Goal: Information Seeking & Learning: Understand process/instructions

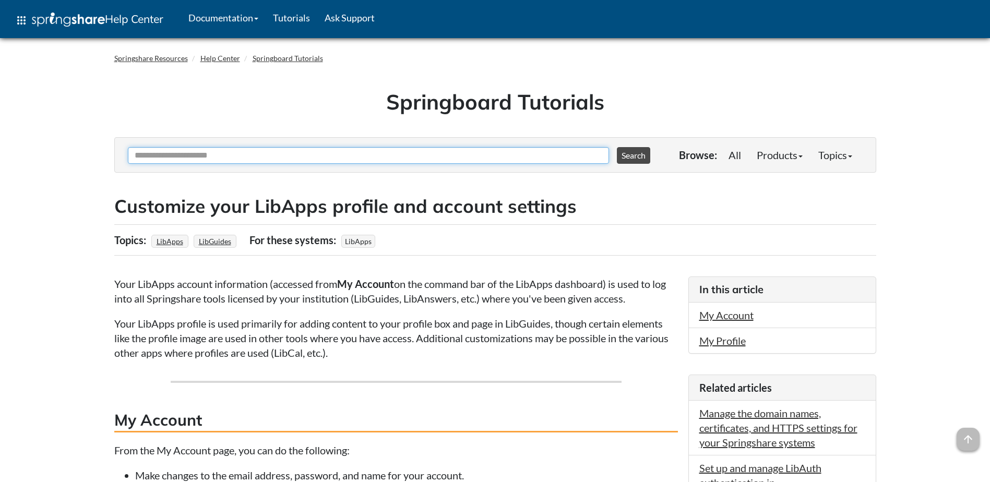
click at [283, 152] on input "Ask Another Question" at bounding box center [368, 155] width 481 height 17
type input "***"
click at [617, 147] on button "Search" at bounding box center [633, 155] width 33 height 17
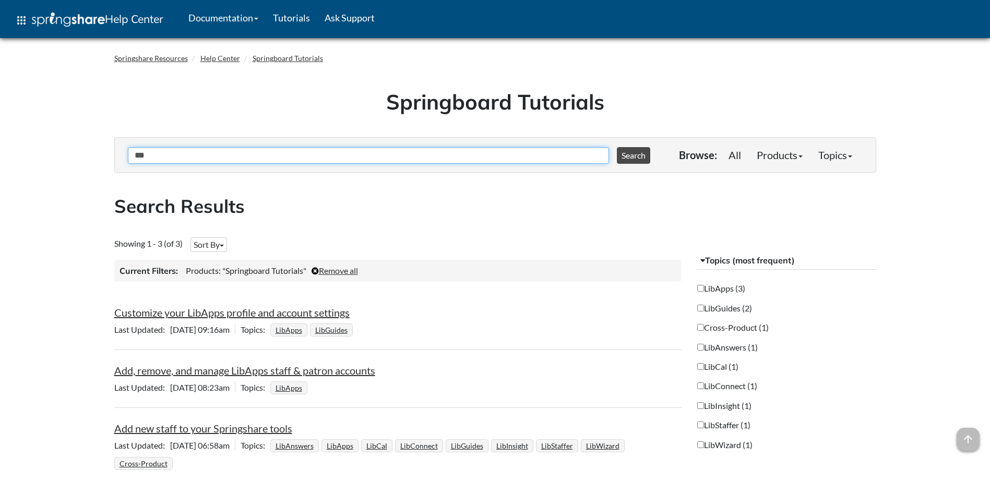
drag, startPoint x: 173, startPoint y: 152, endPoint x: -2, endPoint y: 146, distance: 174.9
click at [617, 147] on button "Search" at bounding box center [633, 155] width 33 height 17
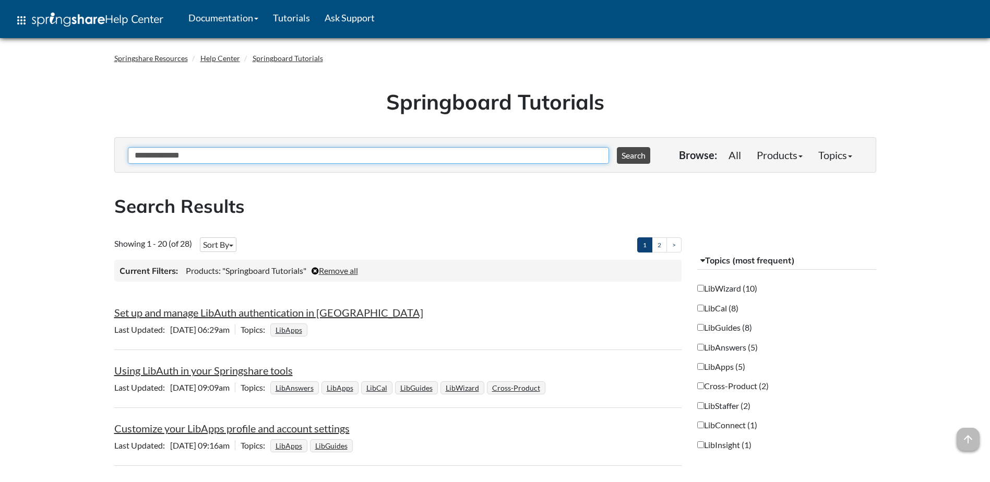
drag, startPoint x: 108, startPoint y: 140, endPoint x: -2, endPoint y: 99, distance: 117.4
click at [617, 147] on button "Search" at bounding box center [633, 155] width 33 height 17
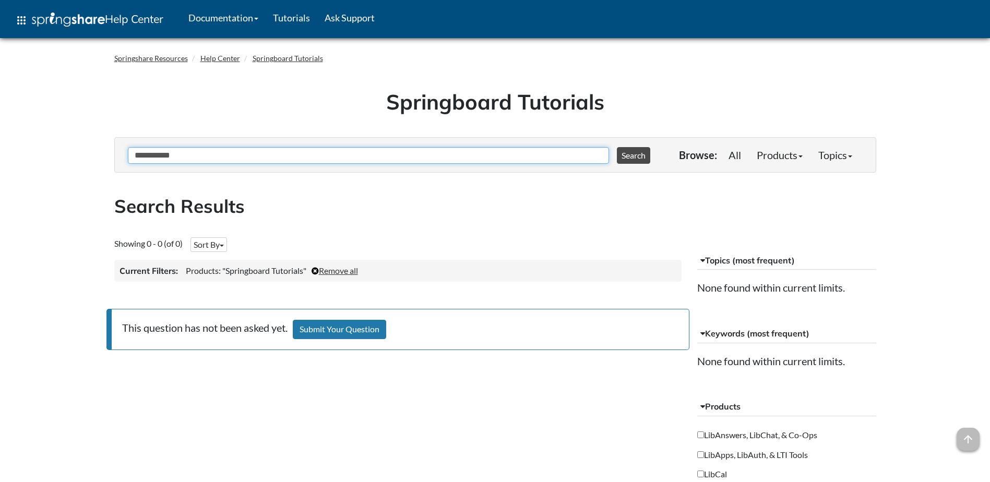
click at [154, 157] on input "**********" at bounding box center [368, 155] width 481 height 17
type input "**********"
click at [617, 147] on button "Search" at bounding box center [633, 155] width 33 height 17
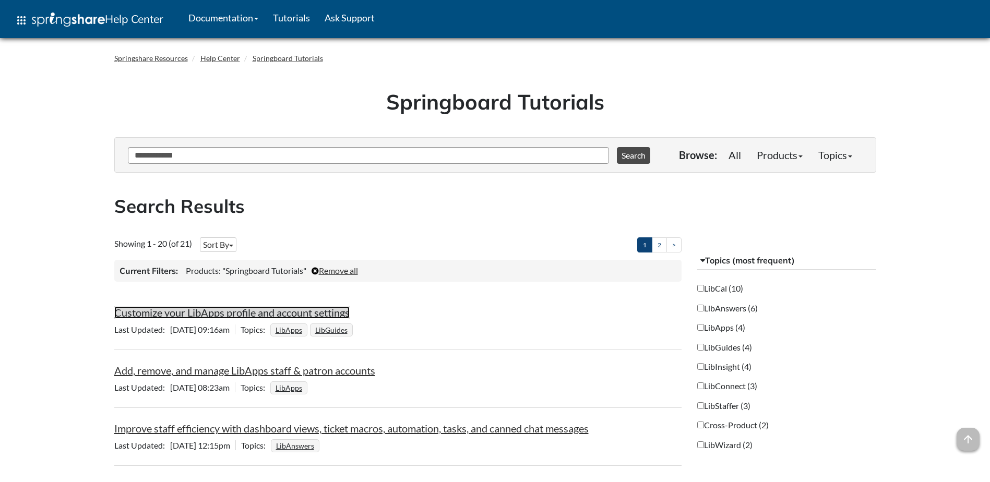
click at [314, 314] on link "Customize your LibApps profile and account settings" at bounding box center [231, 312] width 235 height 13
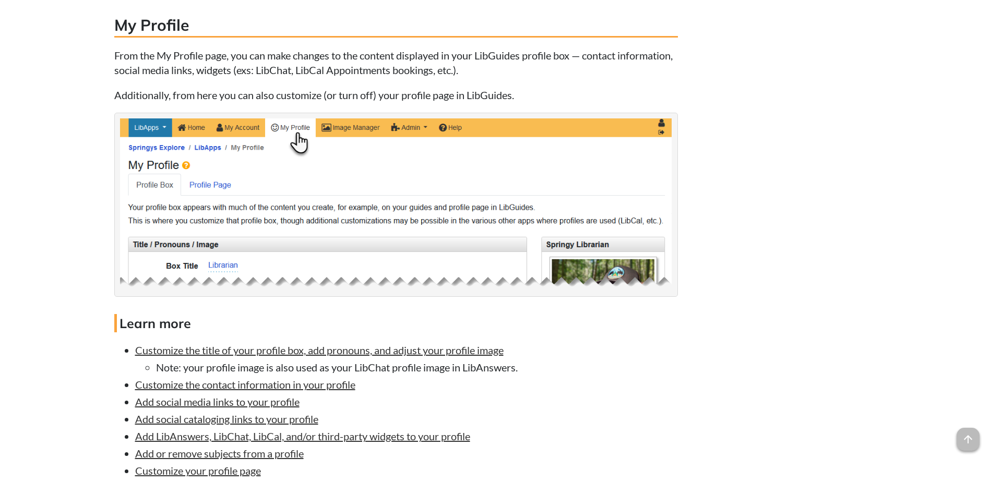
scroll to position [788, 0]
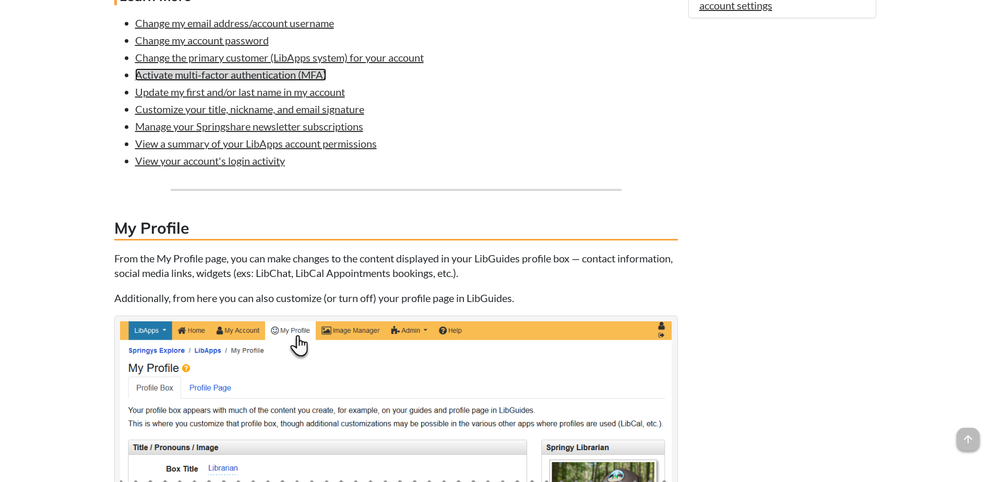
click at [303, 77] on link "Activate multi-factor authentication (MFA)" at bounding box center [230, 74] width 191 height 13
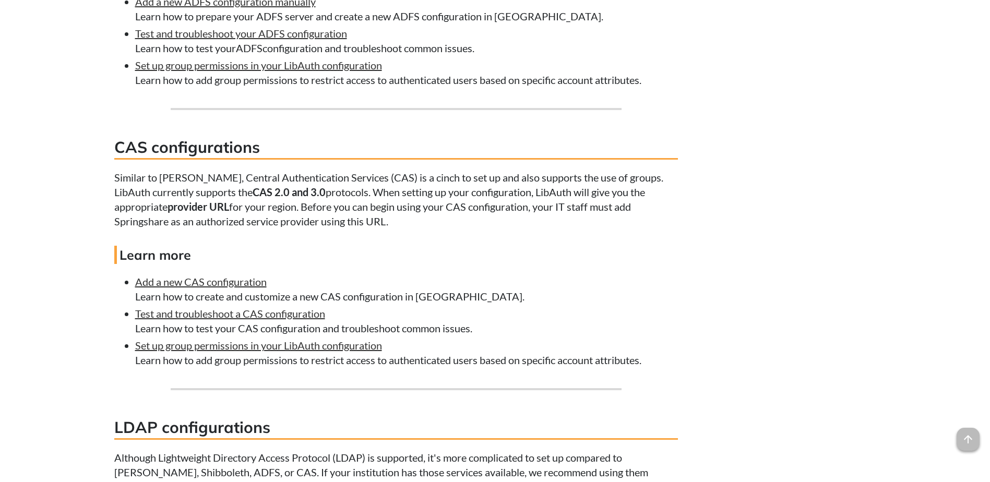
scroll to position [455, 0]
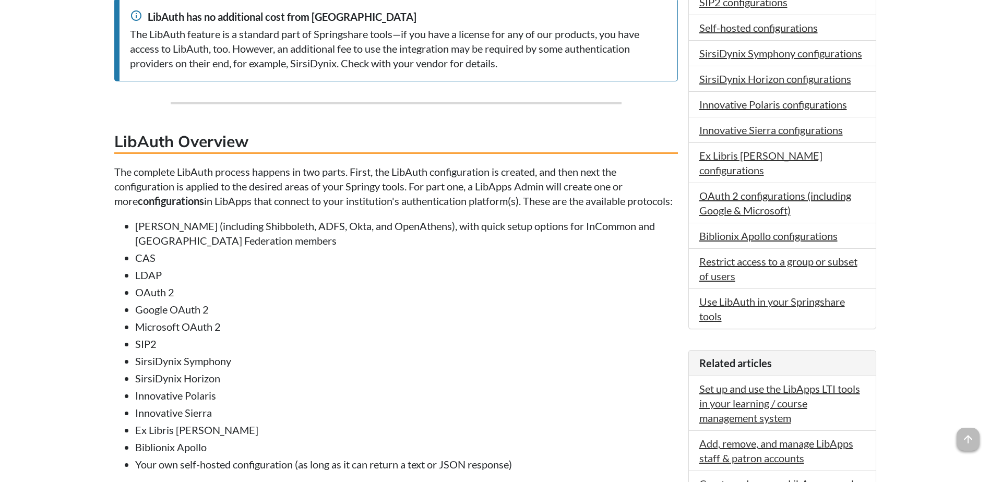
click at [410, 248] on li "[PERSON_NAME] (including Shibboleth, ADFS, Okta, and OpenAthens), with quick se…" at bounding box center [406, 233] width 543 height 29
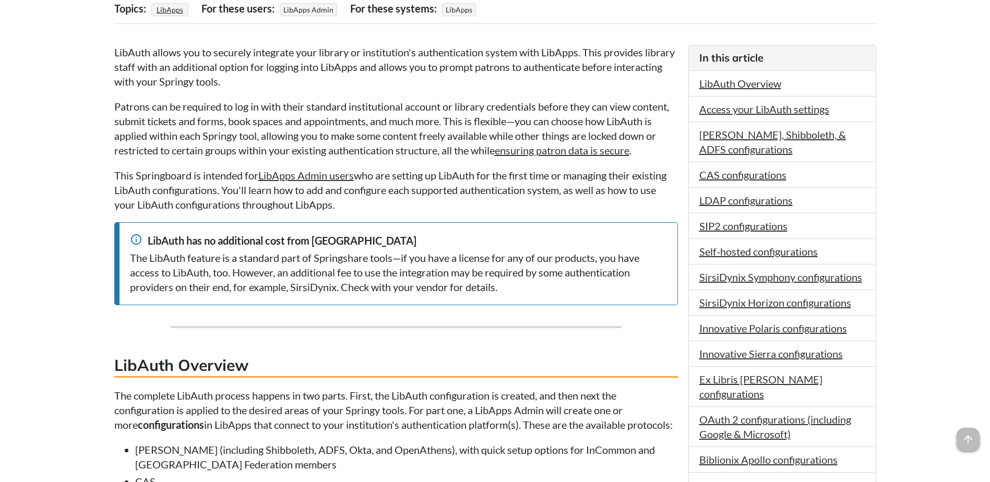
scroll to position [313, 0]
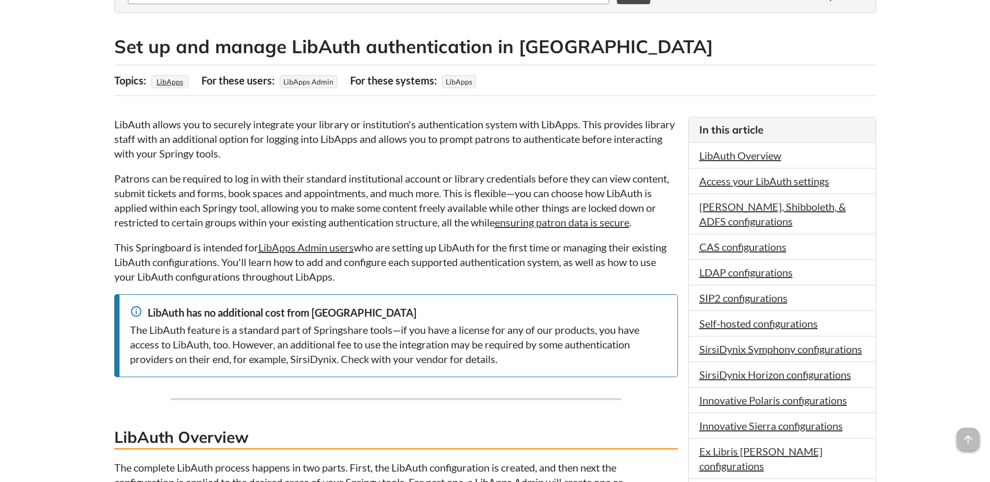
scroll to position [52, 0]
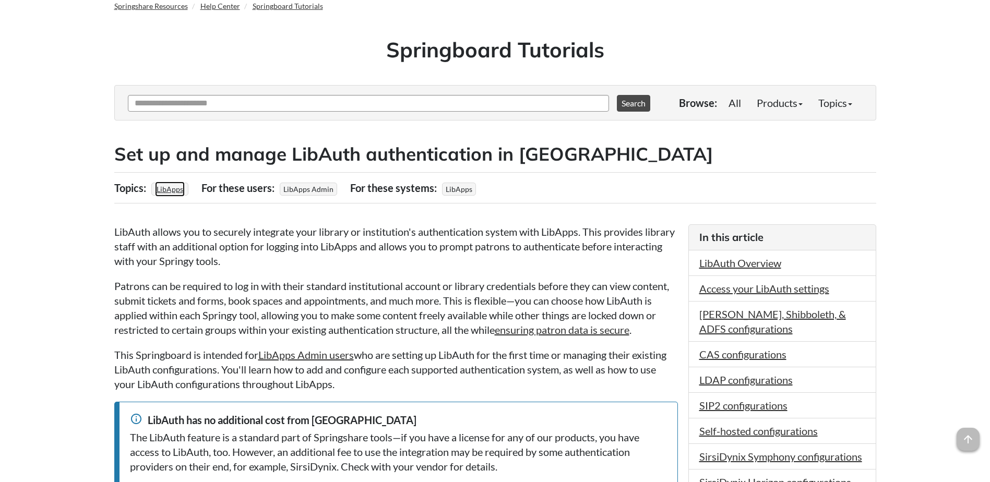
click at [162, 187] on link "LibApps" at bounding box center [170, 189] width 30 height 15
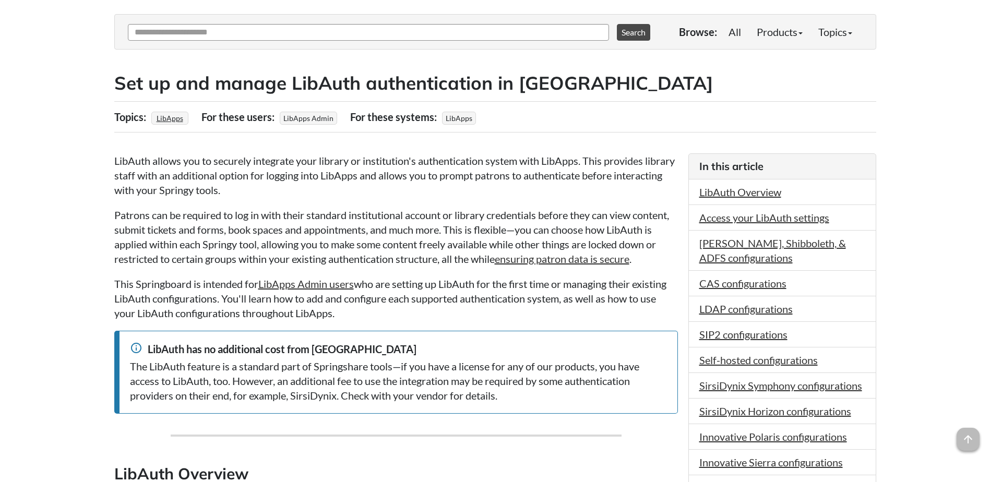
scroll to position [52, 0]
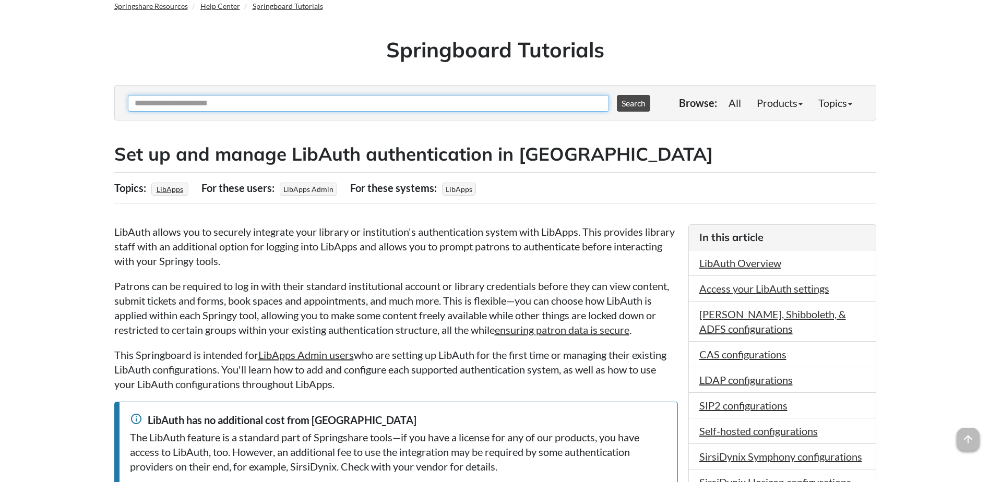
click at [475, 105] on input "Ask Another Question" at bounding box center [368, 103] width 481 height 17
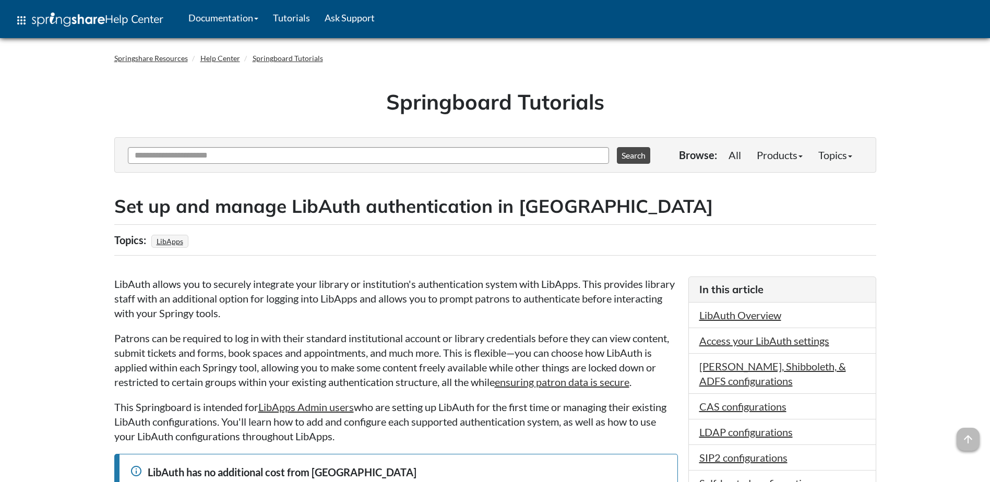
scroll to position [1883, 0]
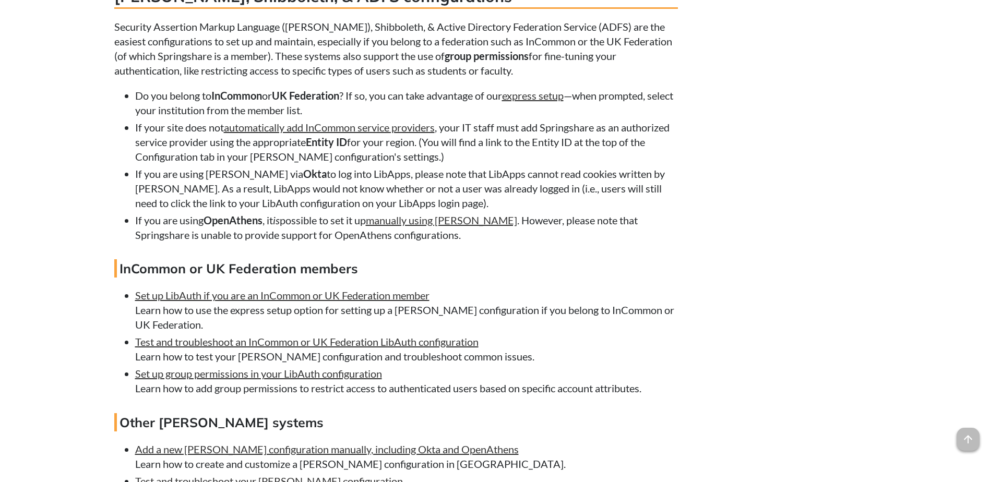
click at [670, 198] on li "If you are using SAML via Okta to log into LibApps, please note that LibApps ca…" at bounding box center [406, 188] width 543 height 44
